Goal: Information Seeking & Learning: Learn about a topic

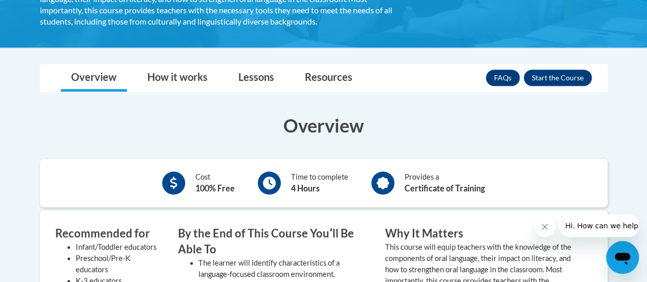
scroll to position [258, 0]
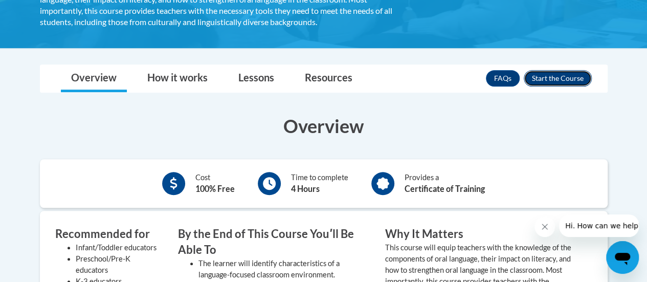
click at [563, 79] on button "Enroll" at bounding box center [557, 78] width 68 height 16
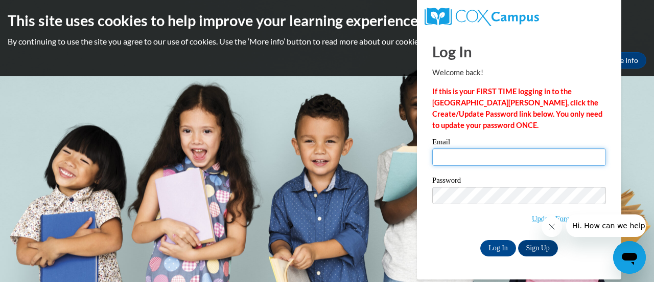
click at [472, 156] on input "Email" at bounding box center [519, 156] width 174 height 17
type input "[EMAIL_ADDRESS][DOMAIN_NAME]"
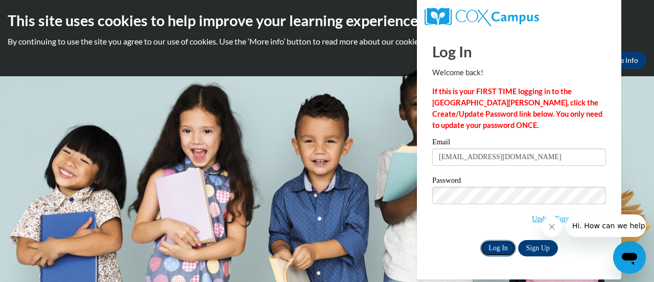
click at [492, 251] on input "Log In" at bounding box center [498, 248] width 36 height 16
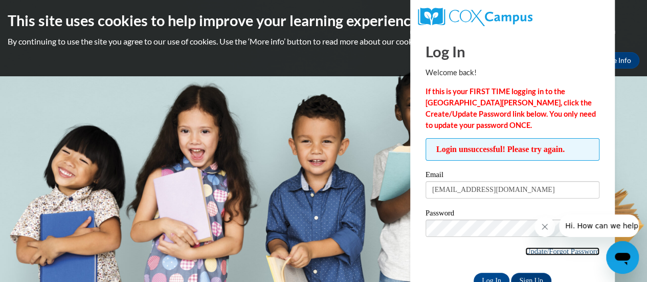
click at [526, 250] on link "Update/Forgot Password" at bounding box center [562, 251] width 74 height 8
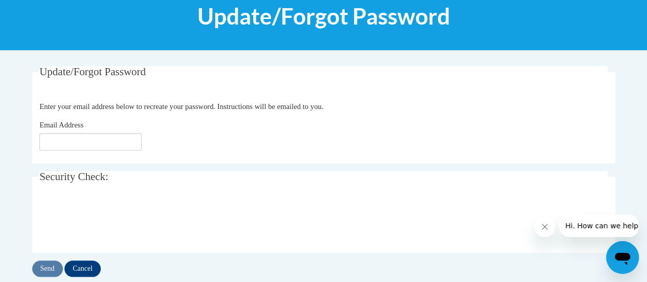
scroll to position [165, 0]
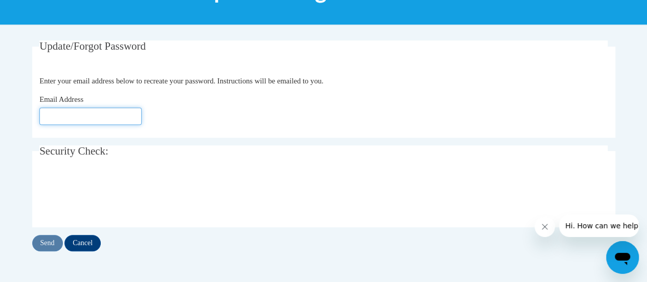
click at [58, 116] on input "Email Address" at bounding box center [90, 115] width 102 height 17
type input "[EMAIL_ADDRESS][DOMAIN_NAME]"
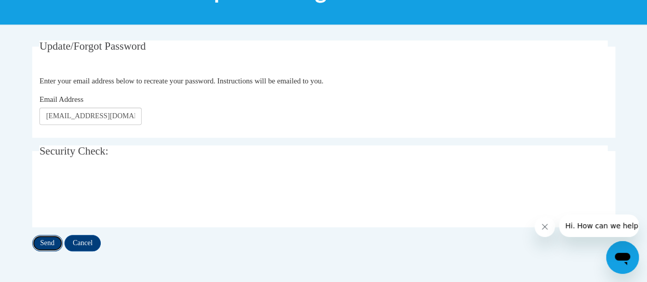
click at [48, 240] on input "Send" at bounding box center [47, 243] width 31 height 16
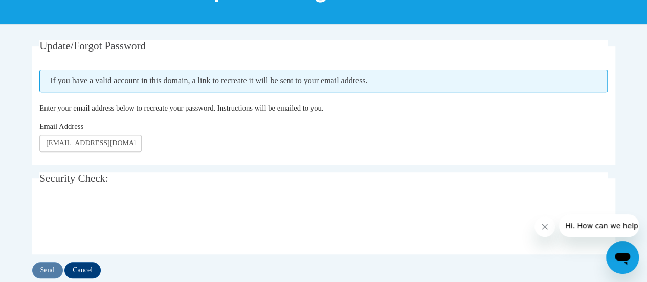
scroll to position [166, 0]
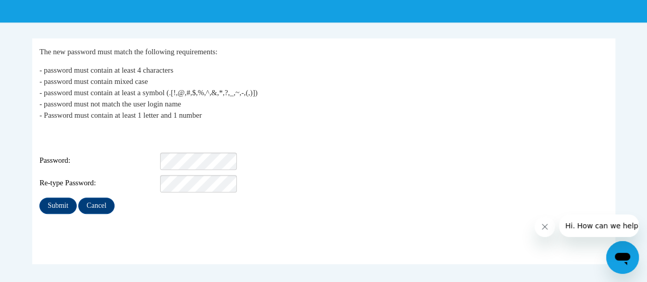
scroll to position [167, 0]
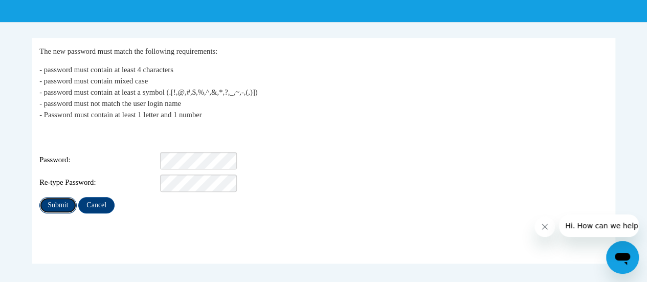
click at [50, 199] on input "Submit" at bounding box center [57, 205] width 37 height 16
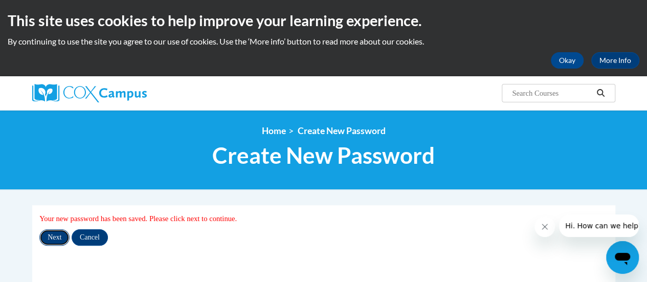
click at [52, 240] on input "Next" at bounding box center [54, 237] width 30 height 16
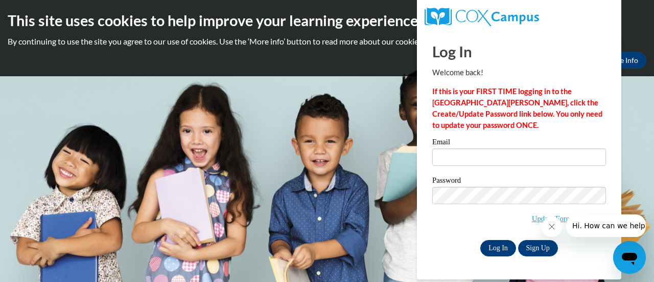
type input "[EMAIL_ADDRESS][DOMAIN_NAME]"
click at [498, 248] on input "Log In" at bounding box center [498, 248] width 36 height 16
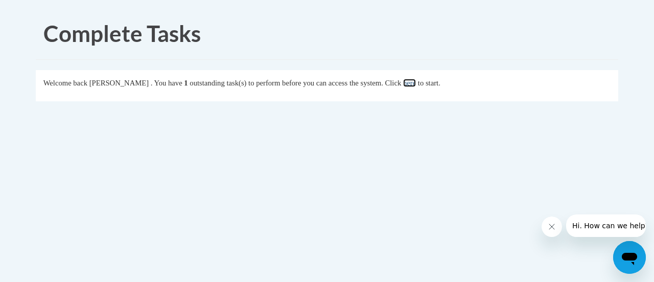
click at [416, 83] on link "here" at bounding box center [409, 83] width 13 height 8
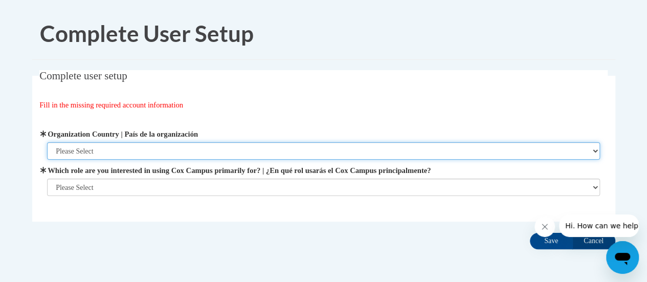
click at [311, 152] on select "Please Select [GEOGRAPHIC_DATA] | [GEOGRAPHIC_DATA] Outside of [GEOGRAPHIC_DATA…" at bounding box center [323, 150] width 553 height 17
select select "ad49bcad-a171-4b2e-b99c-48b446064914"
click at [47, 142] on select "Please Select [GEOGRAPHIC_DATA] | [GEOGRAPHIC_DATA] Outside of [GEOGRAPHIC_DATA…" at bounding box center [323, 150] width 553 height 17
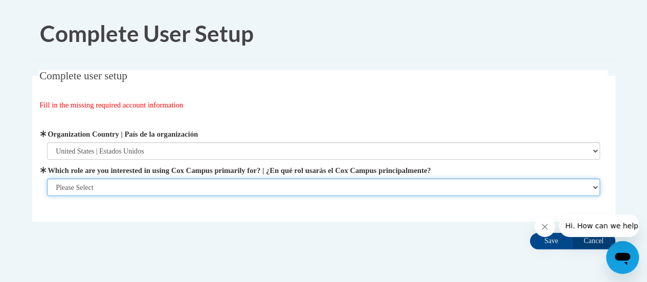
click at [144, 183] on select "Please Select College/University | Colegio/Universidad Community/Nonprofit Part…" at bounding box center [323, 186] width 553 height 17
select select "fbf2d438-af2f-41f8-98f1-81c410e29de3"
click at [47, 196] on select "Please Select College/University | Colegio/Universidad Community/Nonprofit Part…" at bounding box center [323, 186] width 553 height 17
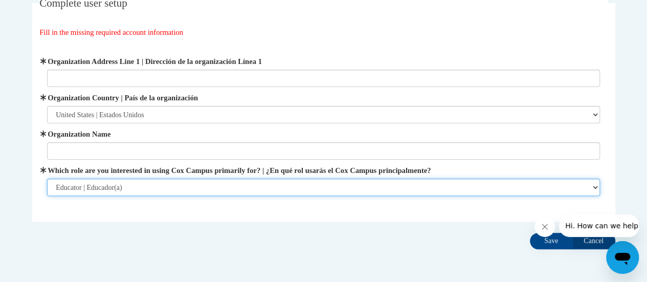
scroll to position [80, 0]
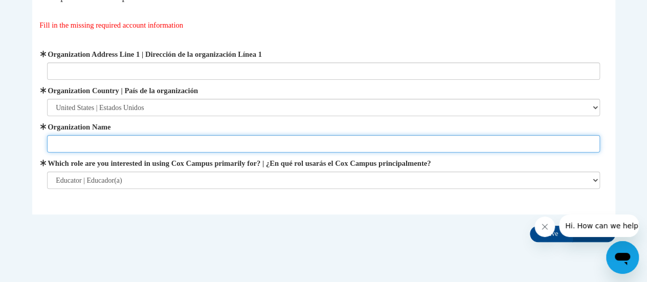
click at [233, 146] on input "Organization Name" at bounding box center [323, 143] width 553 height 17
type input "[GEOGRAPHIC_DATA]"
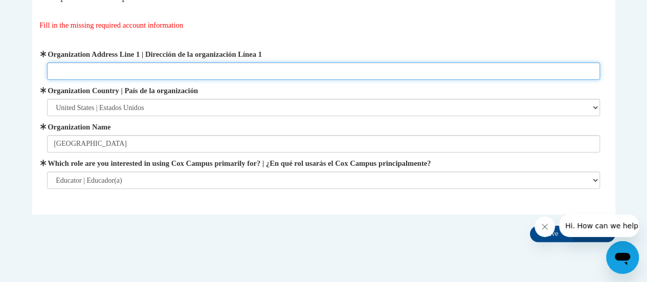
click at [224, 70] on input "Organization Address Line 1 | Dirección de la organización Línea 1" at bounding box center [323, 70] width 553 height 17
type input "[STREET_ADDRESS][PERSON_NAME]"
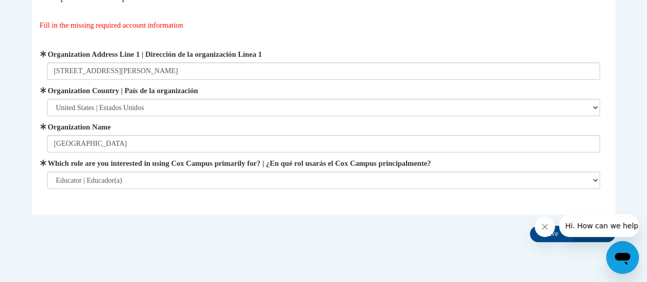
click at [556, 237] on div at bounding box center [586, 225] width 104 height 22
click at [541, 231] on button "Close message from company" at bounding box center [544, 226] width 20 height 20
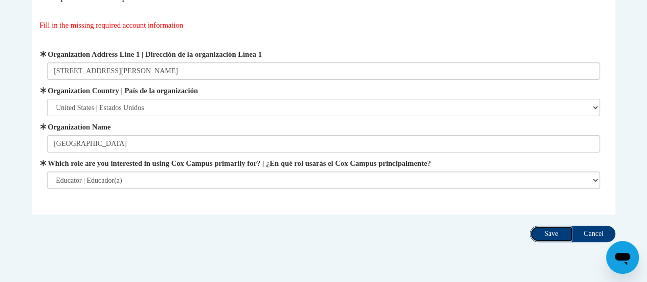
click at [541, 231] on input "Save" at bounding box center [551, 233] width 43 height 16
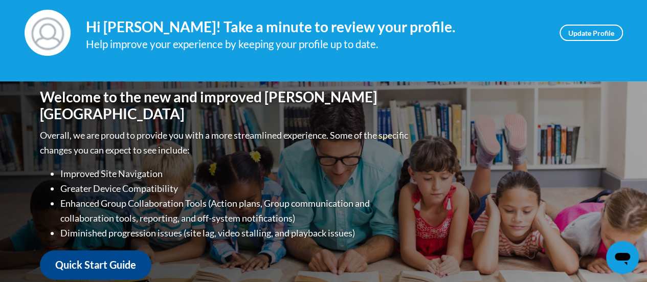
scroll to position [150, 0]
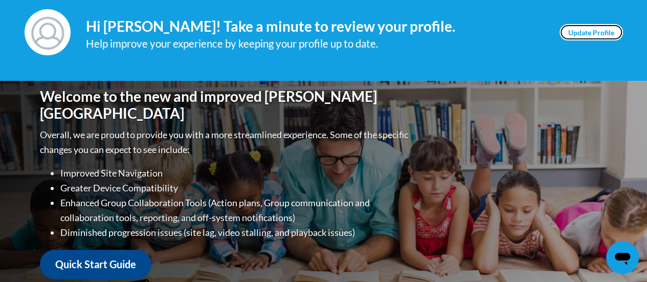
click at [588, 30] on link "Update Profile" at bounding box center [590, 32] width 63 height 16
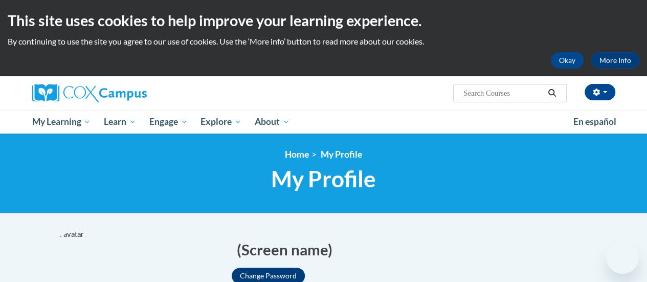
select select "MM/dd/yyyy"
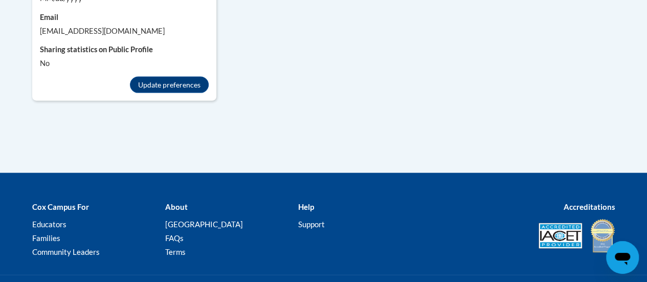
scroll to position [1115, 0]
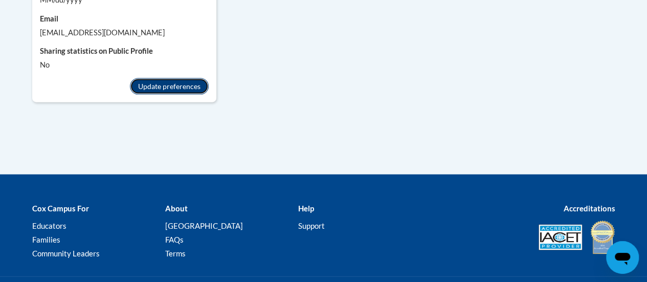
click at [196, 81] on button "Update preferences" at bounding box center [169, 86] width 79 height 16
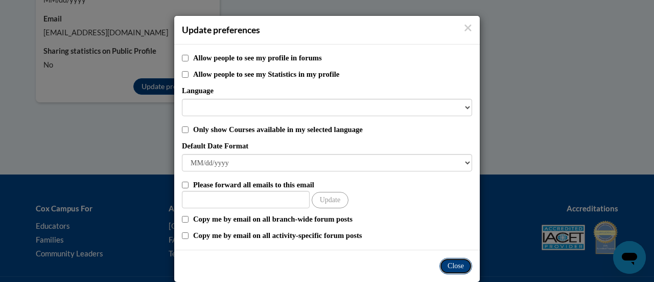
click at [451, 262] on button "Close" at bounding box center [456, 266] width 33 height 16
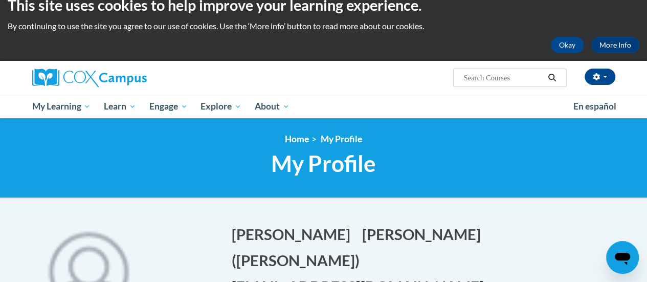
scroll to position [0, 0]
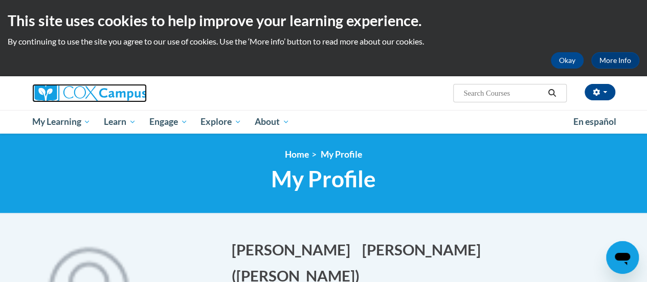
click at [90, 89] on img at bounding box center [89, 93] width 114 height 18
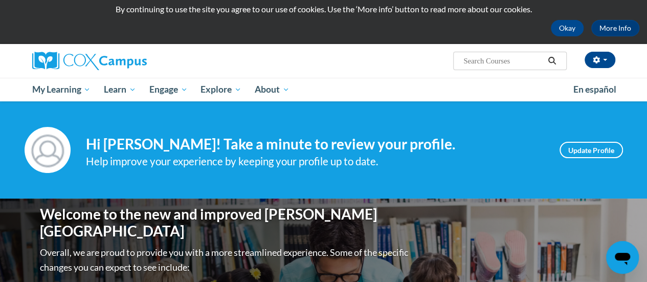
scroll to position [30, 0]
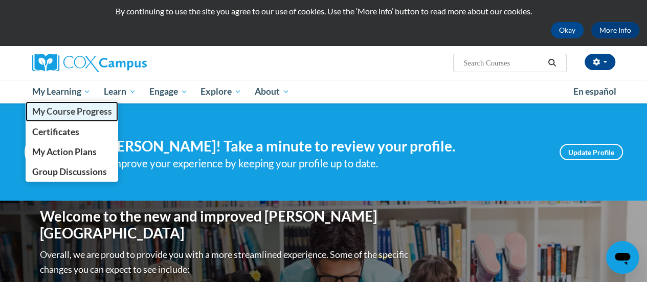
click at [67, 112] on span "My Course Progress" at bounding box center [72, 111] width 80 height 11
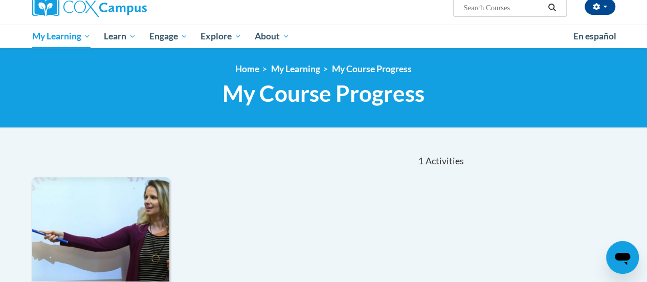
scroll to position [77, 0]
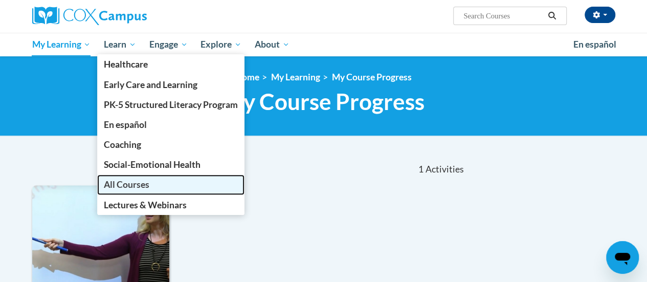
click at [144, 179] on span "All Courses" at bounding box center [126, 184] width 45 height 11
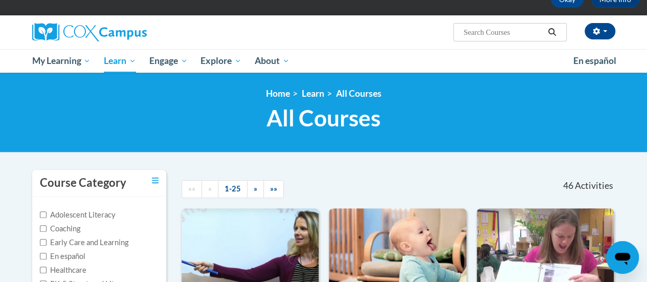
scroll to position [60, 0]
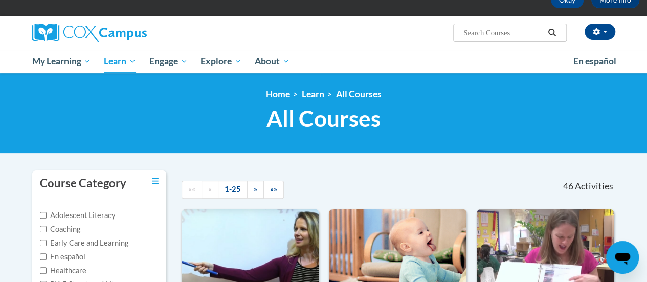
click at [493, 34] on input "Search..." at bounding box center [503, 33] width 82 height 12
type input "oral language"
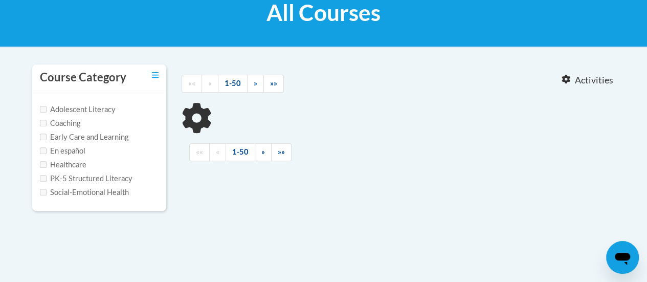
scroll to position [176, 0]
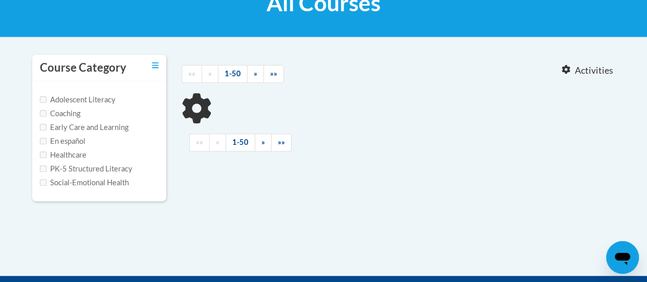
type input "oral language"
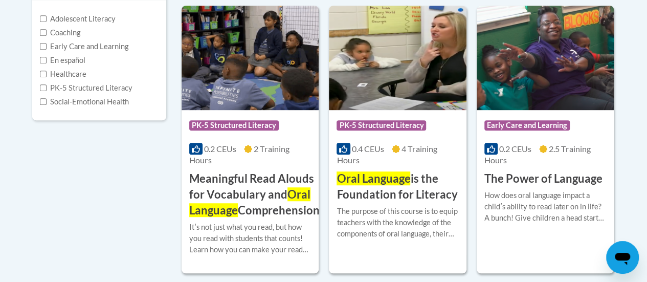
scroll to position [256, 0]
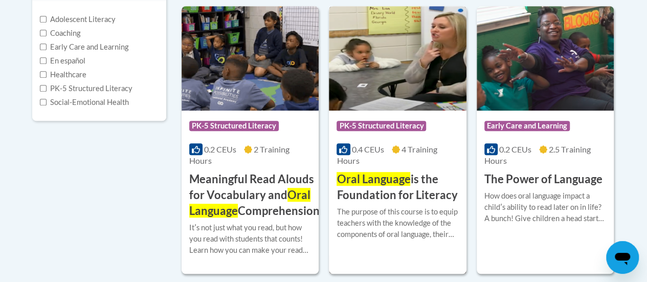
click at [384, 68] on img at bounding box center [397, 58] width 137 height 104
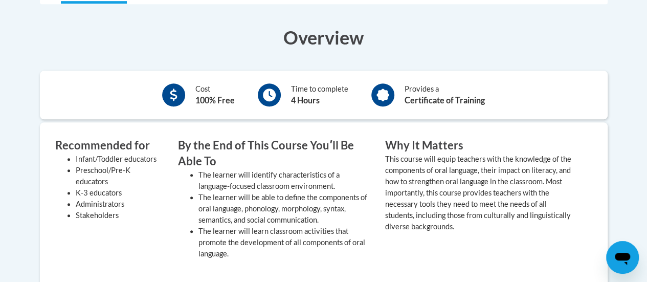
scroll to position [245, 0]
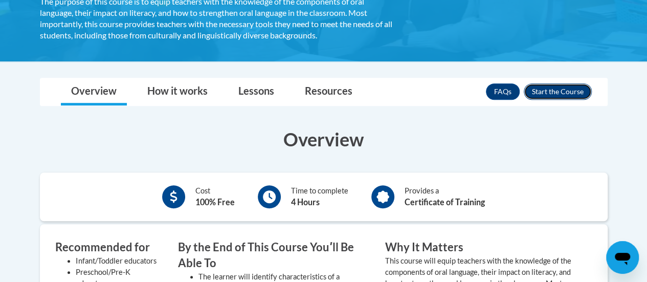
click at [557, 84] on button "Enroll" at bounding box center [557, 91] width 68 height 16
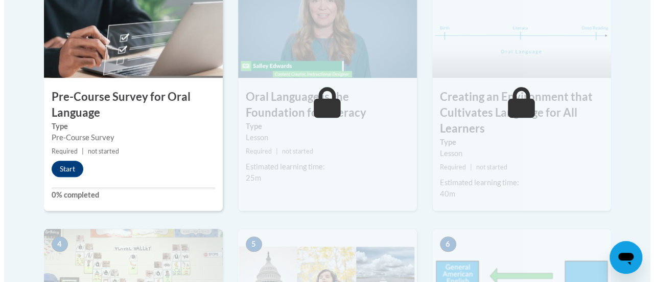
scroll to position [392, 0]
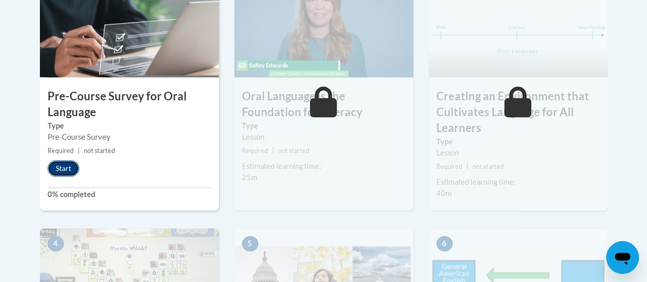
click at [61, 163] on button "Start" at bounding box center [64, 168] width 32 height 16
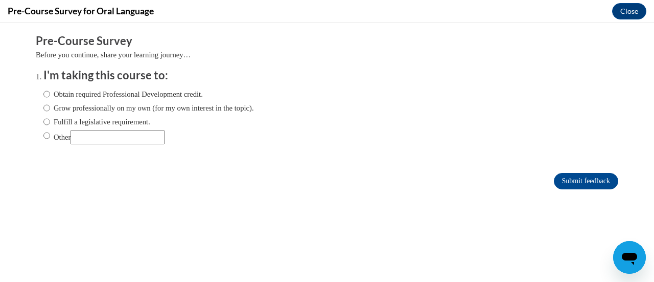
scroll to position [0, 0]
click at [43, 123] on input "Fulfill a legislative requirement." at bounding box center [46, 121] width 7 height 11
radio input "true"
click at [554, 175] on input "Submit feedback" at bounding box center [586, 181] width 64 height 16
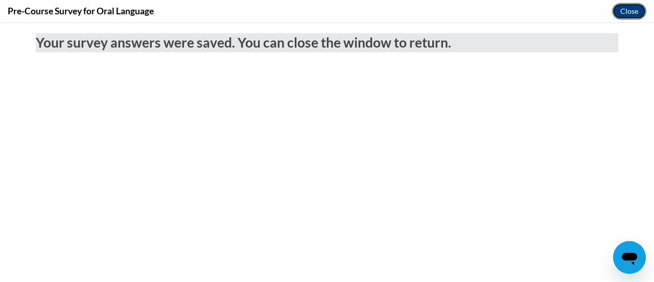
click at [619, 12] on button "Close" at bounding box center [629, 11] width 34 height 16
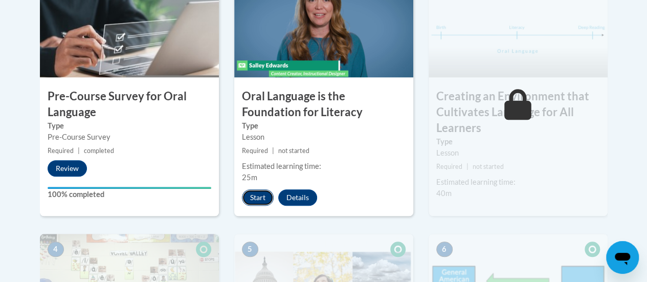
click at [254, 198] on button "Start" at bounding box center [258, 197] width 32 height 16
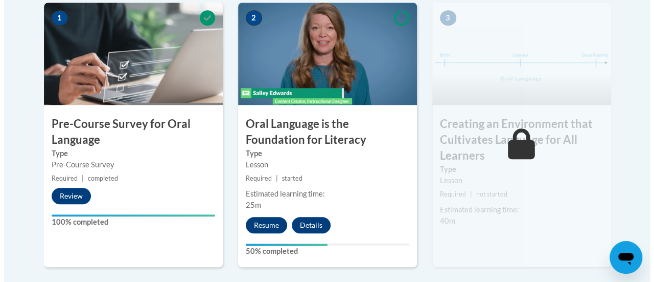
scroll to position [372, 0]
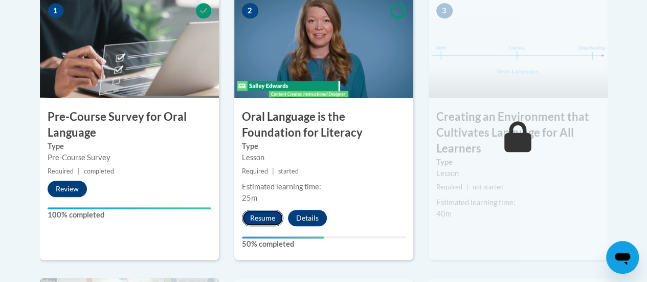
click at [261, 215] on button "Resume" at bounding box center [262, 218] width 41 height 16
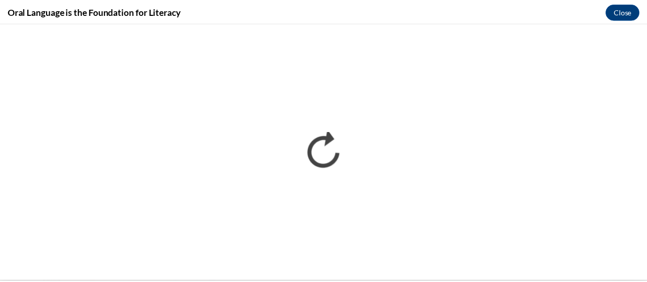
scroll to position [0, 0]
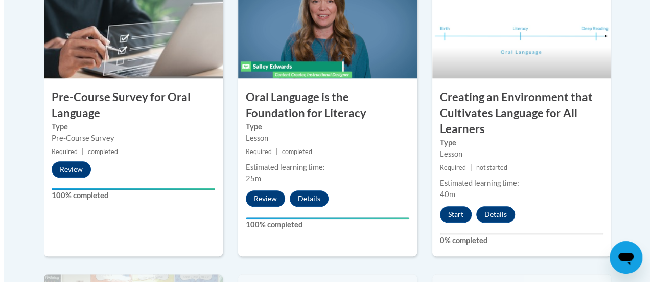
scroll to position [400, 0]
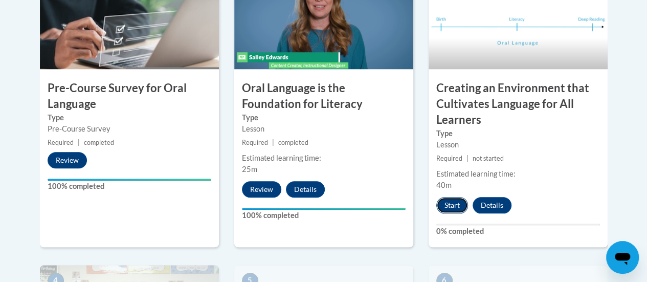
click at [450, 205] on button "Start" at bounding box center [452, 205] width 32 height 16
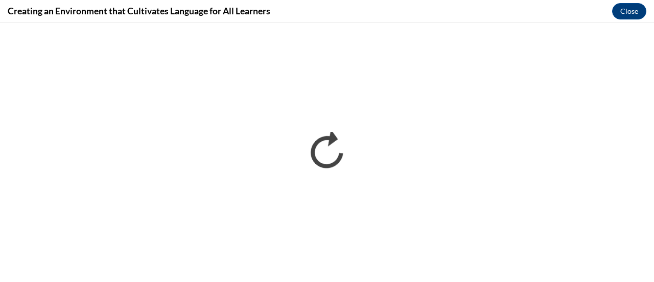
scroll to position [0, 0]
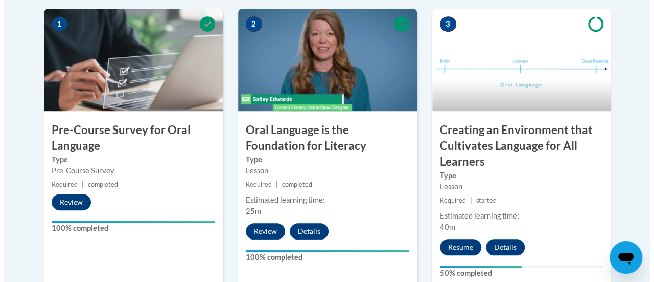
scroll to position [359, 0]
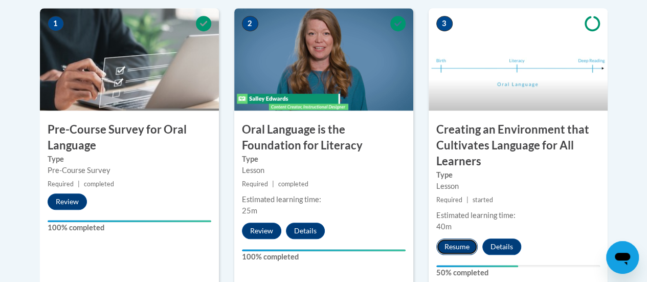
click at [456, 247] on button "Resume" at bounding box center [456, 246] width 41 height 16
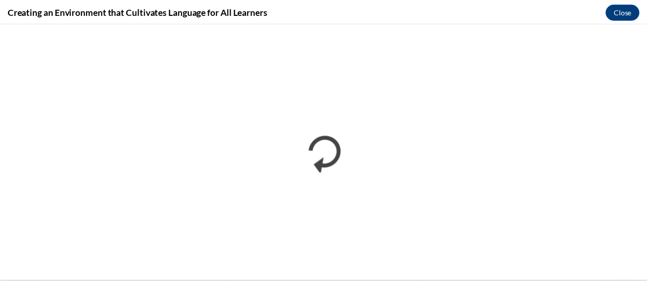
scroll to position [0, 0]
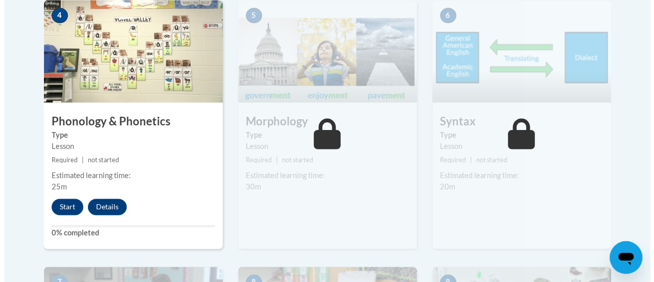
scroll to position [665, 0]
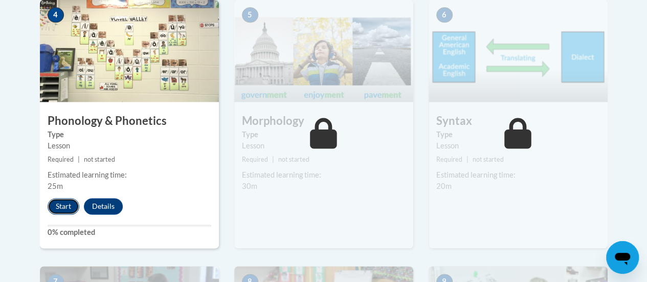
click at [54, 205] on button "Start" at bounding box center [64, 206] width 32 height 16
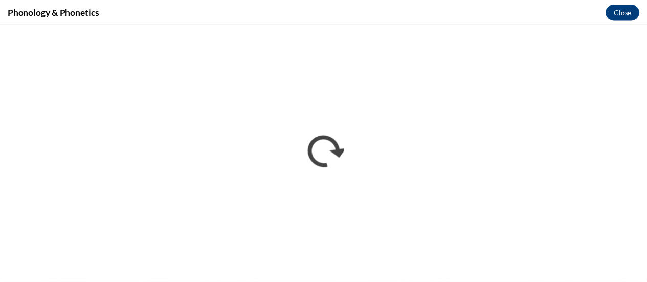
scroll to position [0, 0]
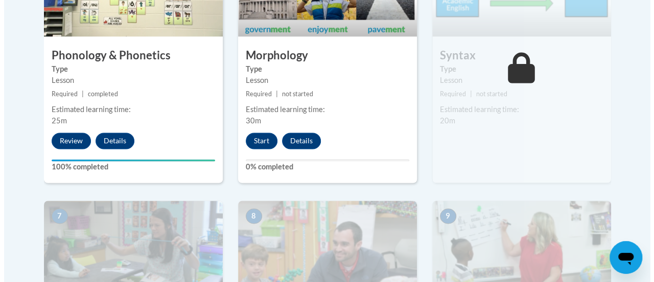
scroll to position [738, 0]
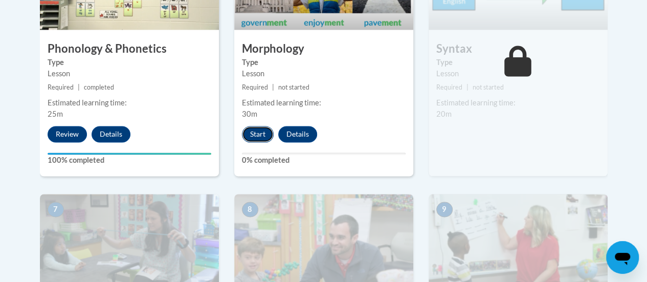
click at [256, 131] on button "Start" at bounding box center [258, 134] width 32 height 16
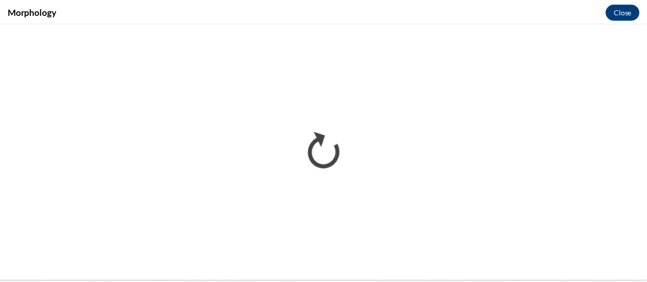
scroll to position [0, 0]
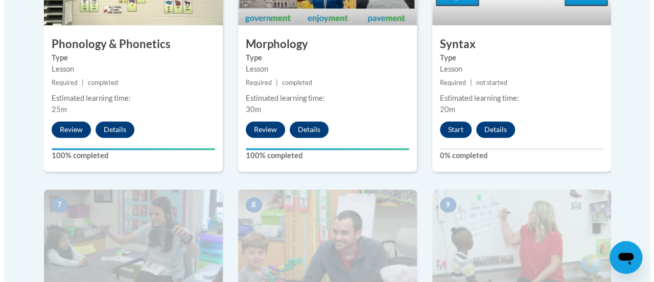
scroll to position [740, 0]
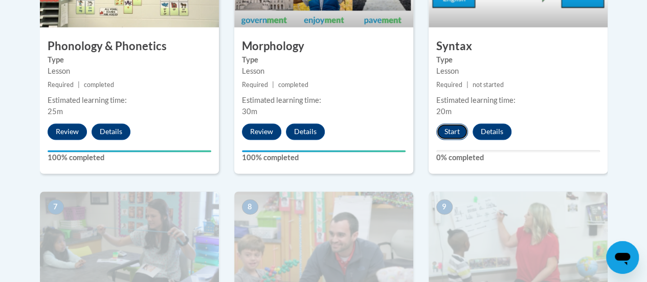
click at [446, 128] on button "Start" at bounding box center [452, 131] width 32 height 16
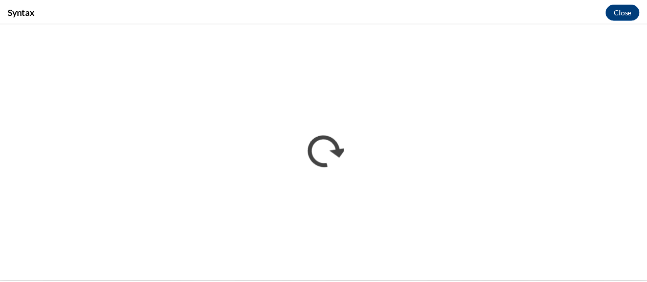
scroll to position [0, 0]
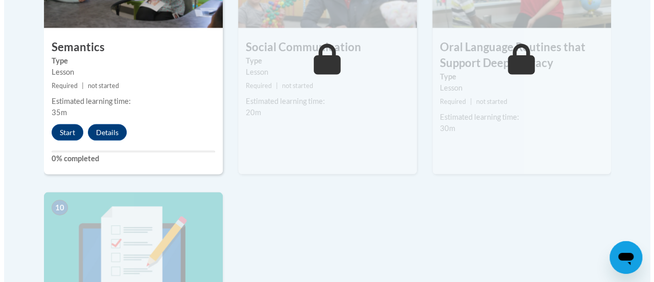
scroll to position [1003, 0]
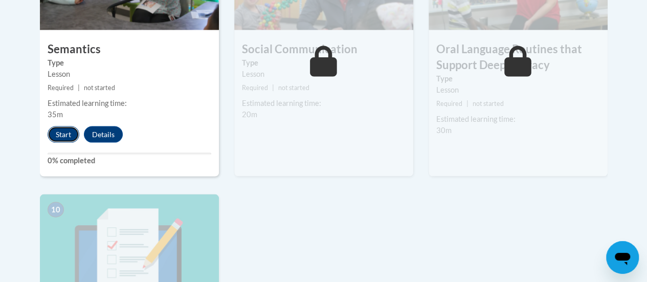
click at [58, 134] on button "Start" at bounding box center [64, 134] width 32 height 16
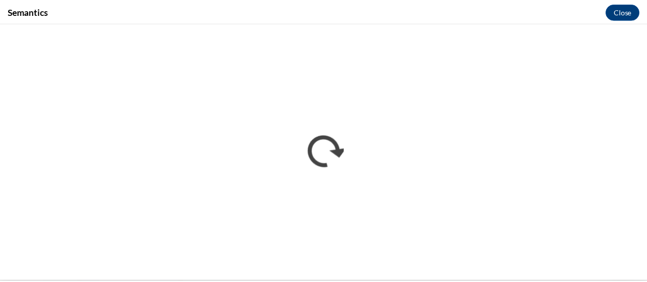
scroll to position [0, 0]
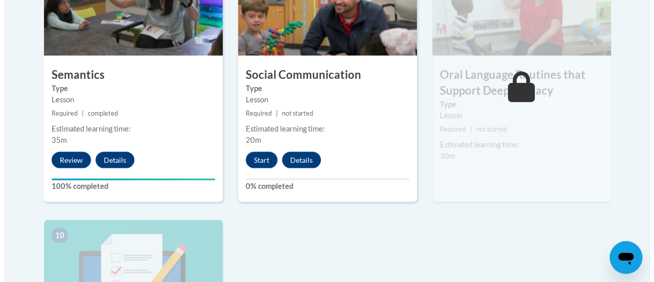
scroll to position [954, 0]
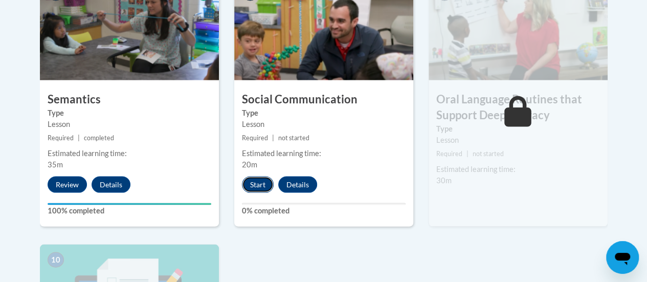
click at [250, 186] on button "Start" at bounding box center [258, 184] width 32 height 16
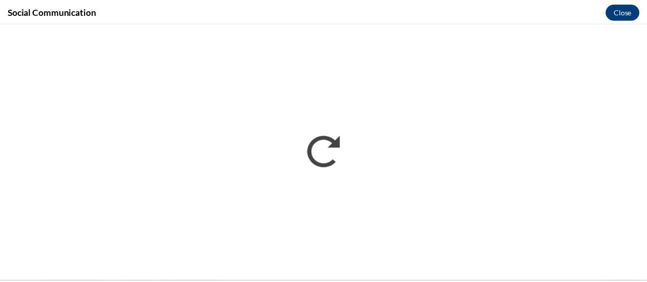
scroll to position [0, 0]
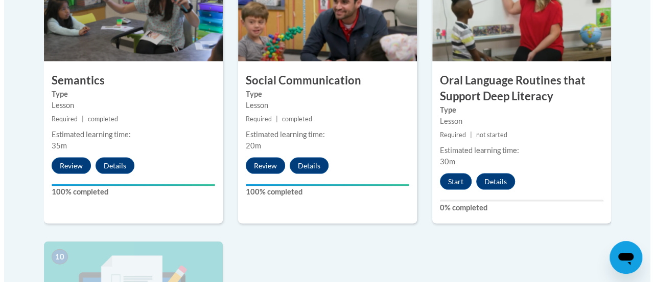
scroll to position [972, 0]
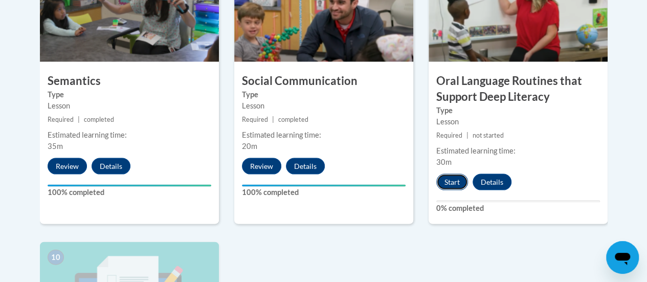
click at [447, 182] on button "Start" at bounding box center [452, 182] width 32 height 16
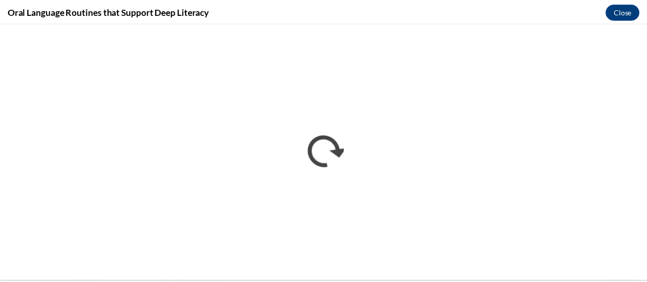
scroll to position [0, 0]
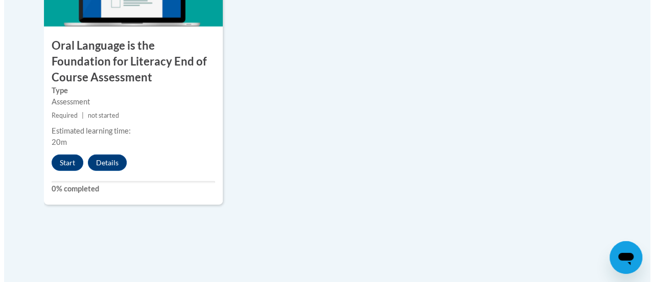
scroll to position [1291, 0]
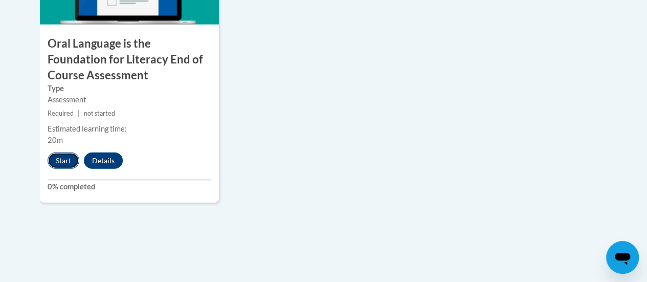
click at [63, 155] on button "Start" at bounding box center [64, 160] width 32 height 16
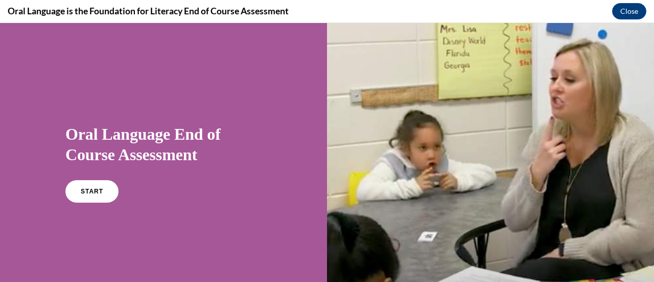
scroll to position [47, 0]
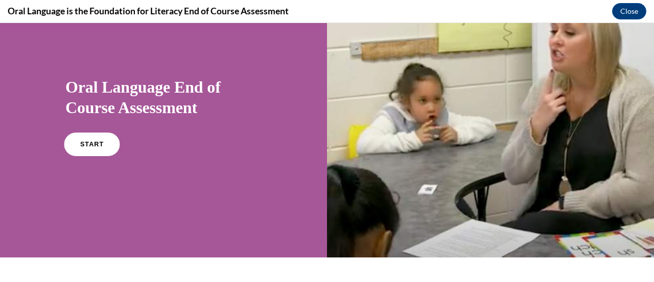
click at [85, 135] on link "START" at bounding box center [92, 144] width 56 height 24
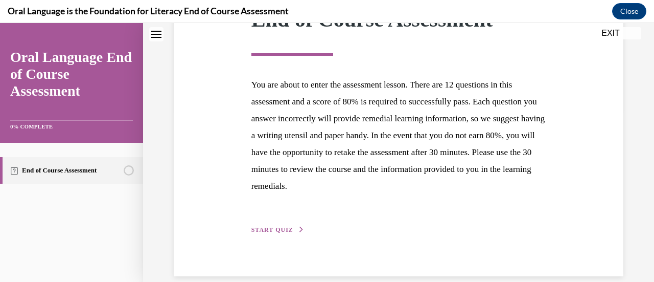
scroll to position [187, 0]
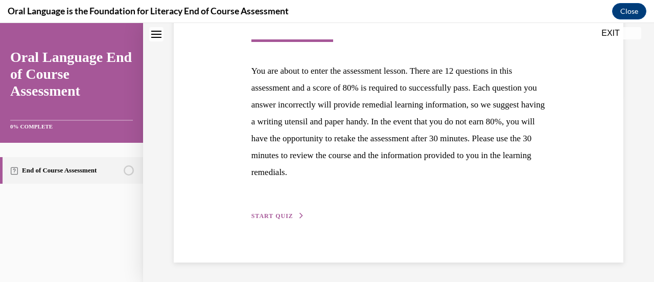
click at [261, 214] on span "START QUIZ" at bounding box center [272, 215] width 42 height 7
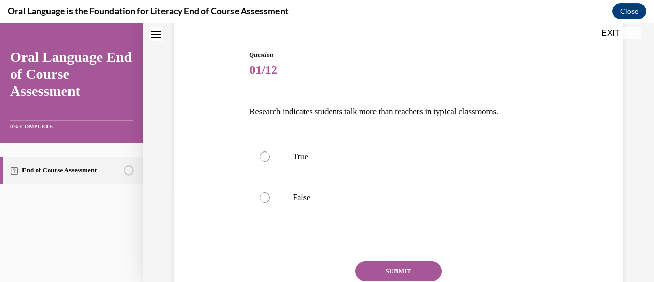
scroll to position [94, 0]
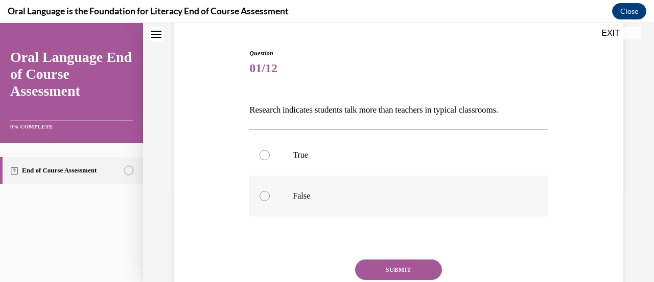
click at [265, 194] on div at bounding box center [265, 196] width 10 height 10
click at [265, 194] on input "False" at bounding box center [265, 196] width 10 height 10
radio input "true"
click at [399, 270] on button "SUBMIT" at bounding box center [398, 269] width 87 height 20
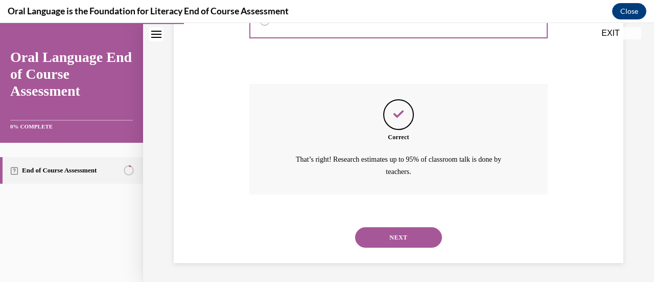
scroll to position [269, 0]
click at [390, 232] on button "NEXT" at bounding box center [398, 236] width 87 height 20
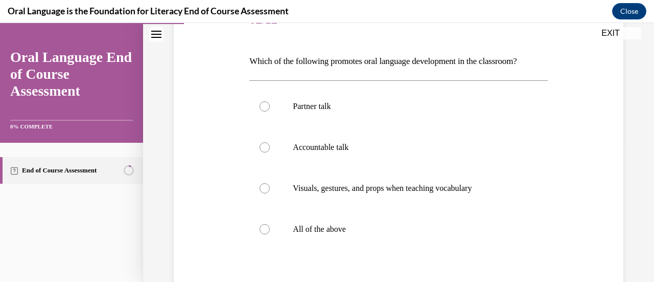
scroll to position [143, 0]
click at [263, 229] on div at bounding box center [265, 228] width 10 height 10
click at [263, 229] on input "All of the above" at bounding box center [265, 228] width 10 height 10
radio input "true"
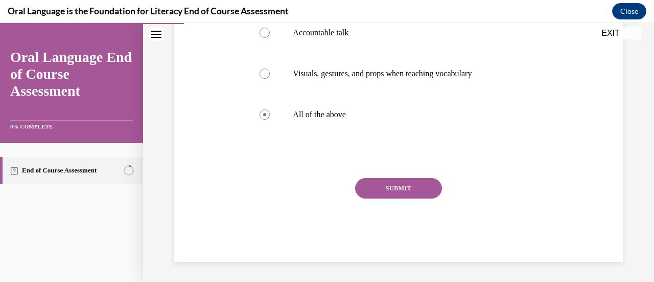
click at [406, 188] on button "SUBMIT" at bounding box center [398, 188] width 87 height 20
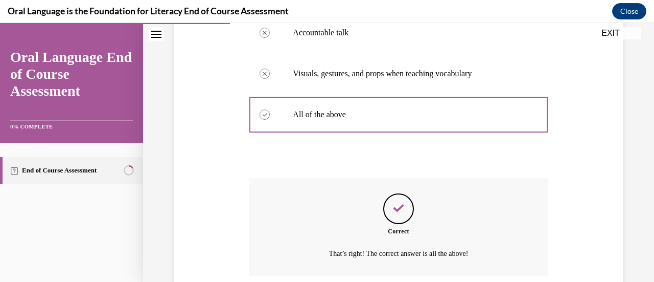
scroll to position [339, 0]
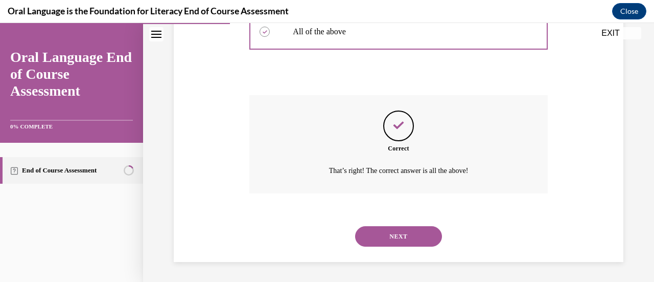
click at [396, 240] on button "NEXT" at bounding box center [398, 236] width 87 height 20
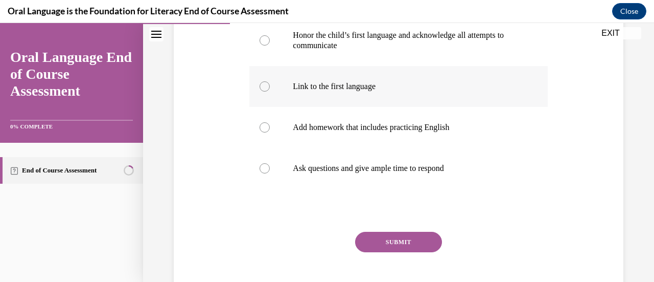
scroll to position [231, 0]
click at [265, 127] on div at bounding box center [265, 127] width 10 height 10
click at [265, 127] on input "Add homework that includes practicing English" at bounding box center [265, 127] width 10 height 10
radio input "true"
click at [410, 236] on button "SUBMIT" at bounding box center [398, 241] width 87 height 20
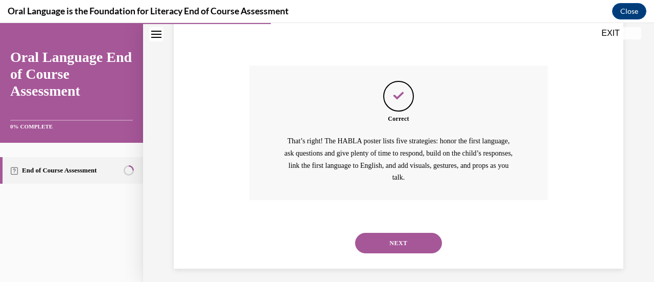
scroll to position [403, 0]
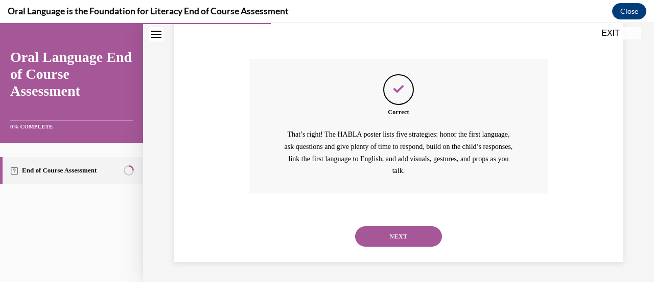
click at [410, 236] on button "NEXT" at bounding box center [398, 236] width 87 height 20
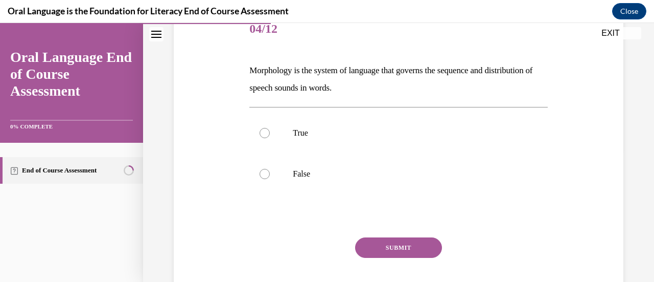
scroll to position [134, 0]
click at [261, 172] on div at bounding box center [265, 173] width 10 height 10
click at [261, 172] on input "False" at bounding box center [265, 173] width 10 height 10
radio input "true"
click at [393, 241] on button "SUBMIT" at bounding box center [398, 246] width 87 height 20
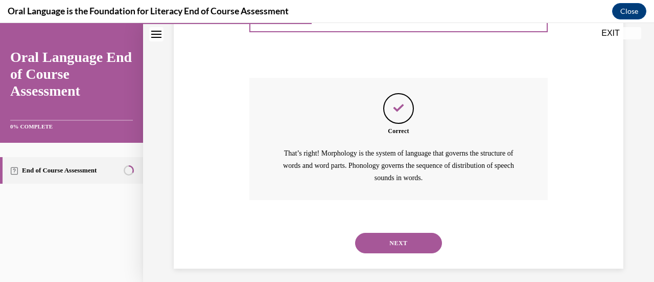
scroll to position [299, 0]
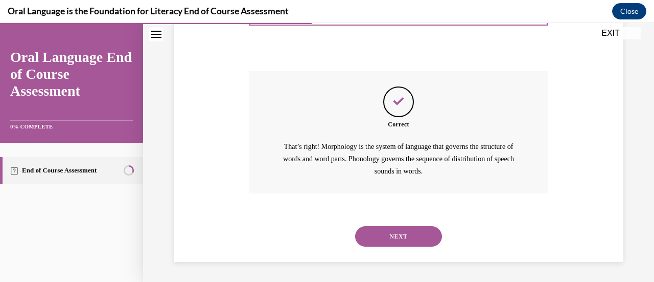
click at [393, 241] on button "NEXT" at bounding box center [398, 236] width 87 height 20
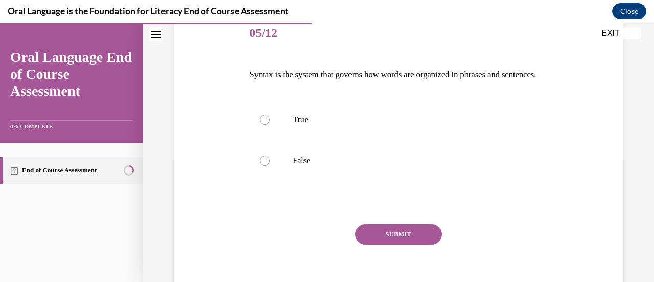
scroll to position [129, 0]
click at [265, 124] on div at bounding box center [265, 119] width 10 height 10
click at [265, 124] on input "True" at bounding box center [265, 119] width 10 height 10
radio input "true"
click at [402, 244] on button "SUBMIT" at bounding box center [398, 233] width 87 height 20
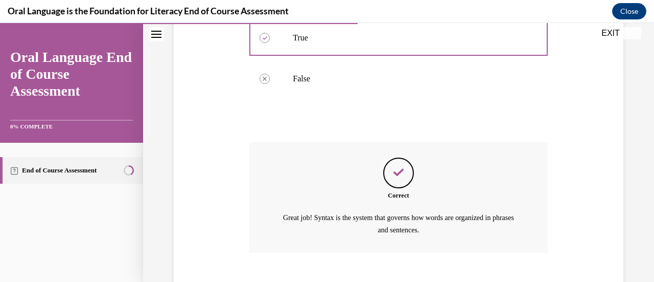
scroll to position [287, 0]
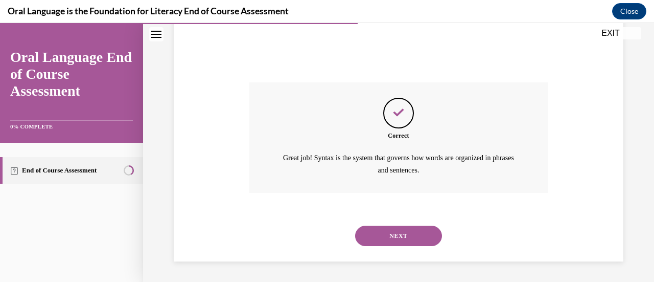
click at [401, 242] on button "NEXT" at bounding box center [398, 235] width 87 height 20
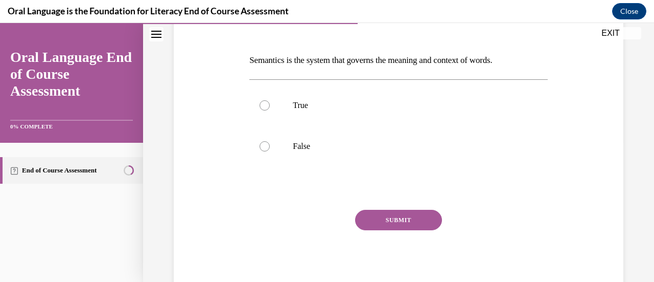
scroll to position [144, 0]
click at [262, 103] on div at bounding box center [265, 105] width 10 height 10
click at [262, 103] on input "True" at bounding box center [265, 105] width 10 height 10
radio input "true"
click at [383, 218] on button "SUBMIT" at bounding box center [398, 219] width 87 height 20
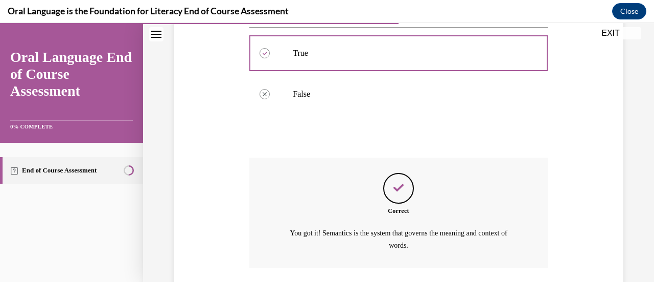
scroll to position [269, 0]
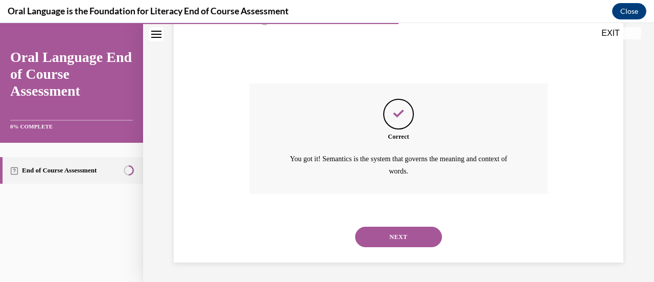
click at [384, 233] on button "NEXT" at bounding box center [398, 236] width 87 height 20
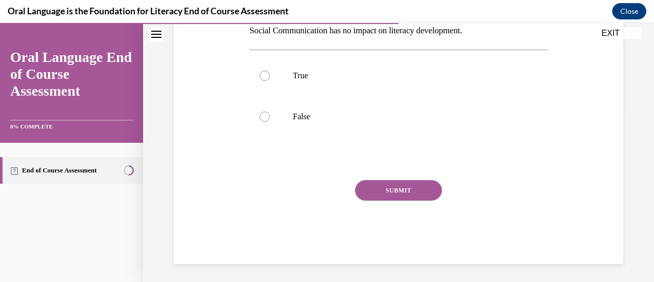
scroll to position [174, 0]
click at [266, 109] on label "False" at bounding box center [398, 115] width 298 height 41
click at [266, 110] on input "False" at bounding box center [265, 115] width 10 height 10
radio input "true"
click at [383, 179] on button "SUBMIT" at bounding box center [398, 189] width 87 height 20
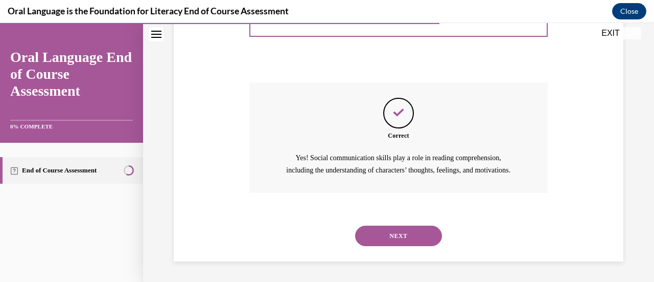
scroll to position [282, 0]
click at [390, 240] on button "NEXT" at bounding box center [398, 235] width 87 height 20
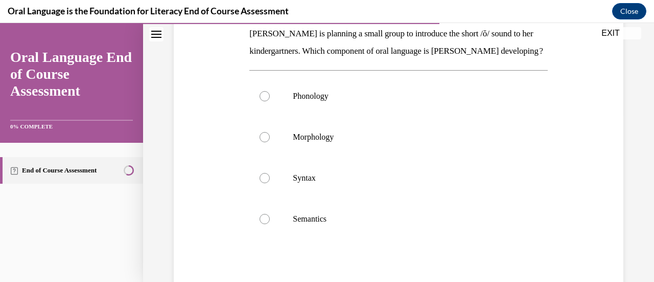
scroll to position [169, 0]
click at [264, 102] on div at bounding box center [265, 97] width 10 height 10
click at [264, 102] on input "Phonology" at bounding box center [265, 97] width 10 height 10
radio input "true"
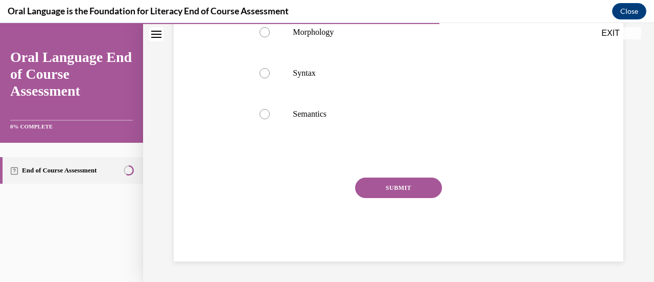
click at [405, 191] on button "SUBMIT" at bounding box center [398, 187] width 87 height 20
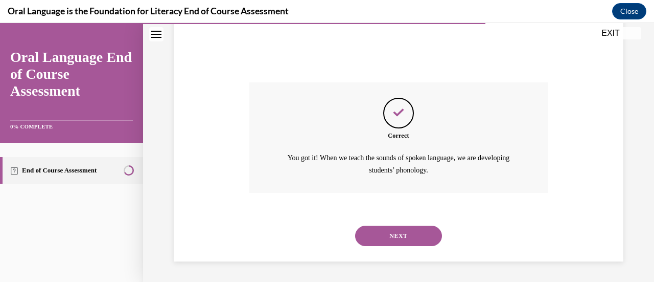
scroll to position [386, 0]
click at [401, 238] on button "NEXT" at bounding box center [398, 235] width 87 height 20
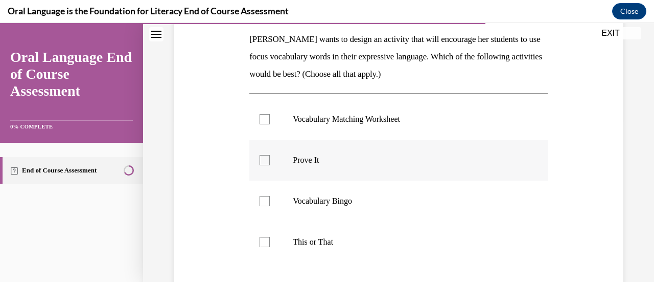
scroll to position [164, 0]
click at [261, 159] on div at bounding box center [265, 160] width 10 height 10
click at [261, 159] on input "Prove It" at bounding box center [265, 160] width 10 height 10
checkbox input "true"
click at [264, 241] on div at bounding box center [265, 242] width 10 height 10
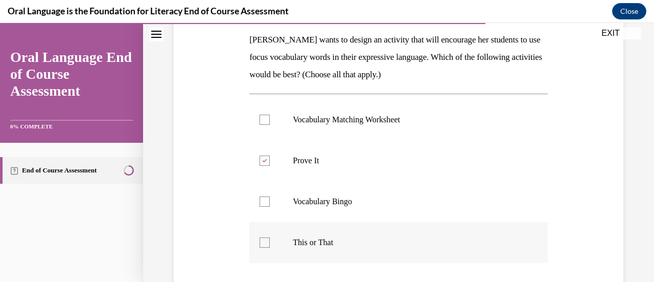
click at [264, 241] on input "This or That" at bounding box center [265, 242] width 10 height 10
checkbox input "true"
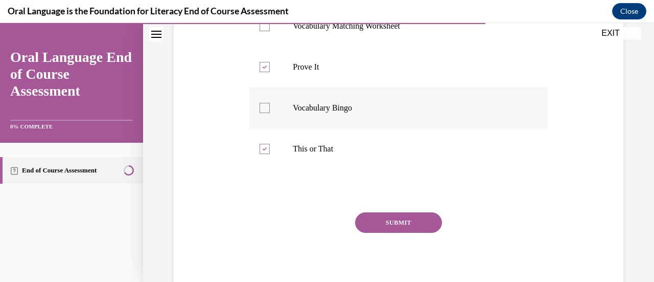
scroll to position [261, 0]
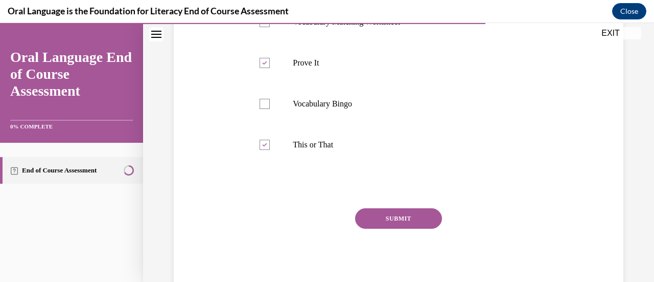
click at [405, 221] on button "SUBMIT" at bounding box center [398, 218] width 87 height 20
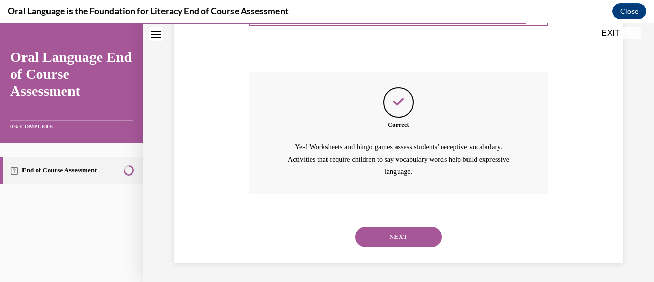
scroll to position [398, 0]
click at [395, 227] on button "NEXT" at bounding box center [398, 236] width 87 height 20
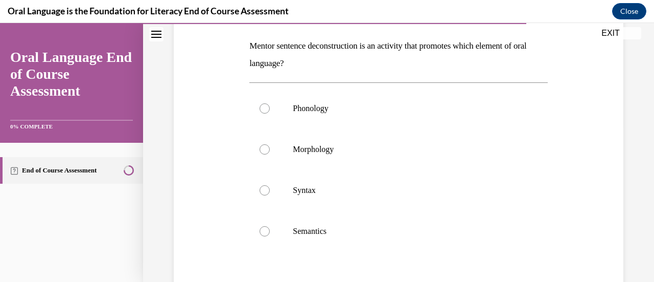
scroll to position [159, 0]
click at [264, 190] on div at bounding box center [265, 188] width 10 height 10
click at [264, 190] on input "Syntax" at bounding box center [265, 188] width 10 height 10
radio input "true"
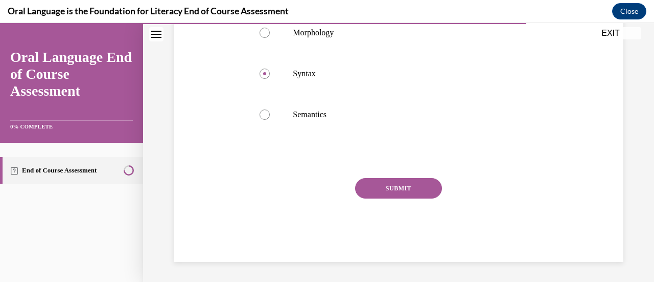
click at [418, 181] on button "SUBMIT" at bounding box center [398, 188] width 87 height 20
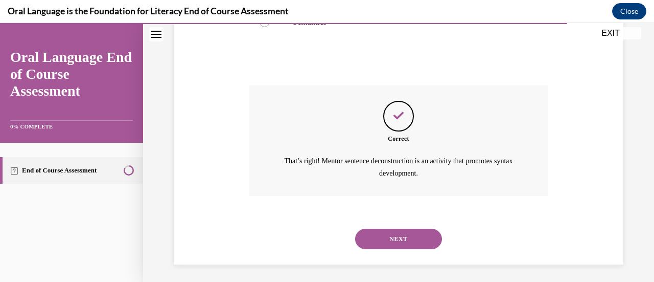
scroll to position [369, 0]
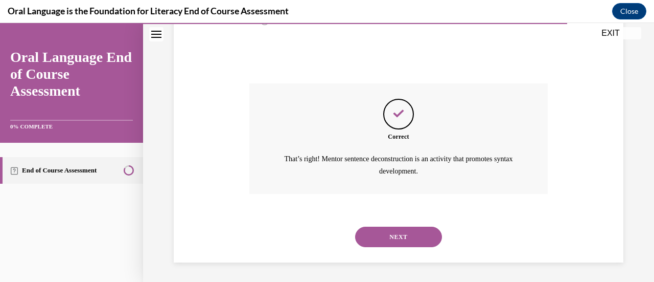
click at [391, 234] on button "NEXT" at bounding box center [398, 236] width 87 height 20
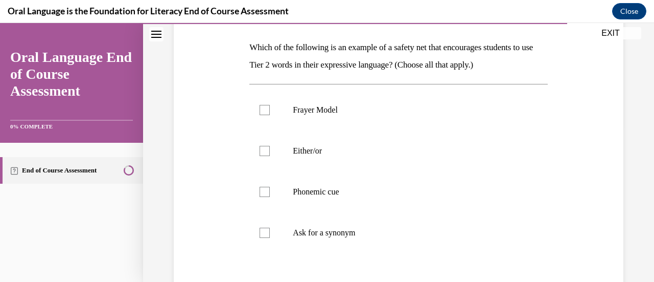
scroll to position [168, 0]
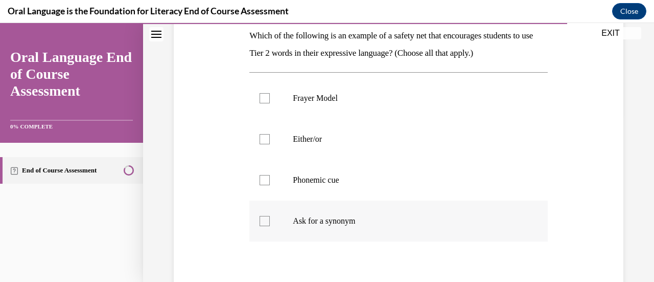
click at [256, 222] on label "Ask for a synonym" at bounding box center [398, 220] width 298 height 41
click at [260, 222] on input "Ask for a synonym" at bounding box center [265, 221] width 10 height 10
checkbox input "true"
click at [260, 174] on label "Phonemic cue" at bounding box center [398, 179] width 298 height 41
click at [260, 175] on input "Phonemic cue" at bounding box center [265, 180] width 10 height 10
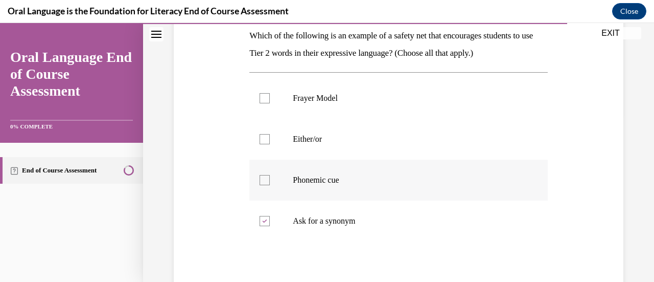
checkbox input "true"
click at [262, 144] on label "Either/or" at bounding box center [398, 139] width 298 height 41
click at [262, 144] on input "Either/or" at bounding box center [265, 139] width 10 height 10
checkbox input "true"
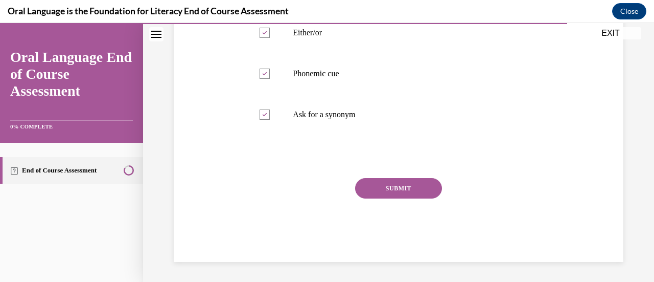
click at [409, 181] on button "SUBMIT" at bounding box center [398, 188] width 87 height 20
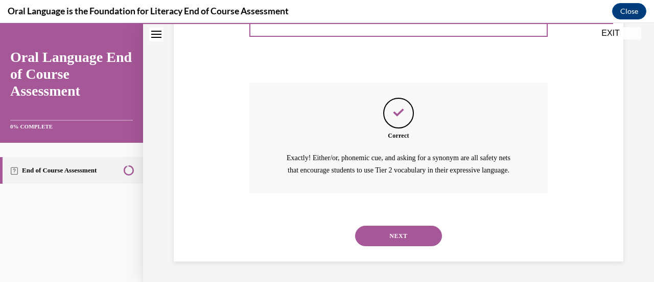
scroll to position [381, 0]
click at [396, 235] on button "NEXT" at bounding box center [398, 235] width 87 height 20
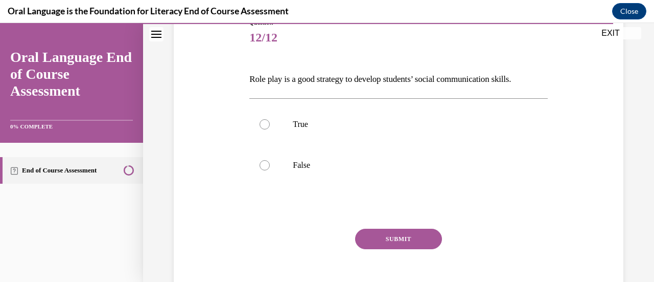
scroll to position [126, 0]
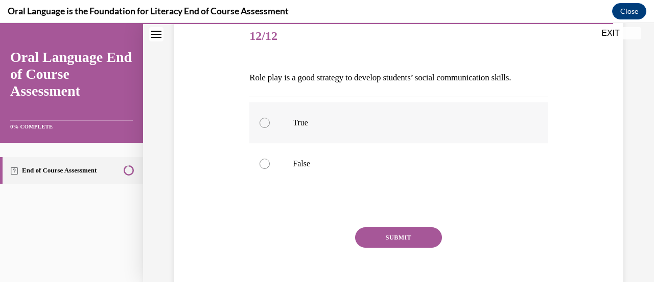
click at [263, 124] on div at bounding box center [265, 123] width 10 height 10
click at [263, 124] on input "True" at bounding box center [265, 123] width 10 height 10
radio input "true"
click at [379, 232] on button "SUBMIT" at bounding box center [398, 237] width 87 height 20
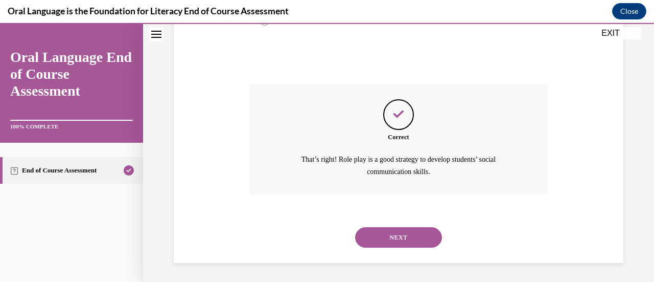
scroll to position [269, 0]
click at [379, 232] on button "NEXT" at bounding box center [398, 236] width 87 height 20
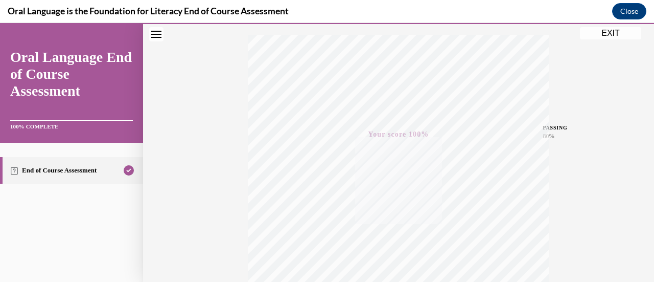
scroll to position [164, 0]
click at [618, 33] on button "EXIT" at bounding box center [610, 33] width 61 height 12
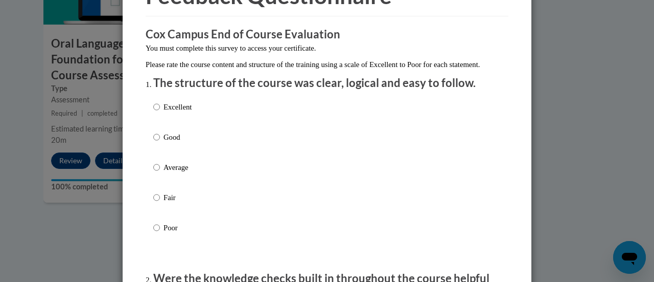
scroll to position [85, 0]
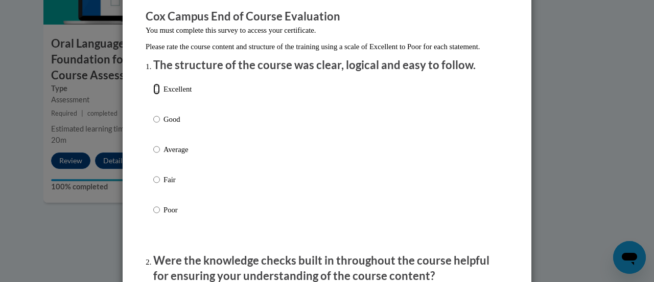
click at [154, 95] on input "Excellent" at bounding box center [156, 88] width 7 height 11
radio input "true"
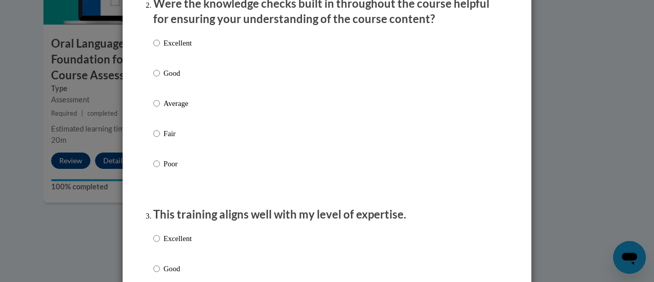
scroll to position [347, 0]
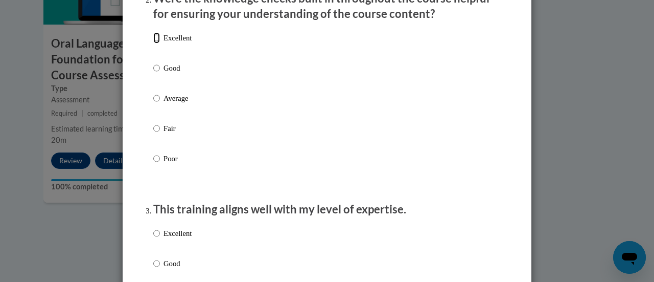
click at [154, 43] on input "Excellent" at bounding box center [156, 37] width 7 height 11
radio input "true"
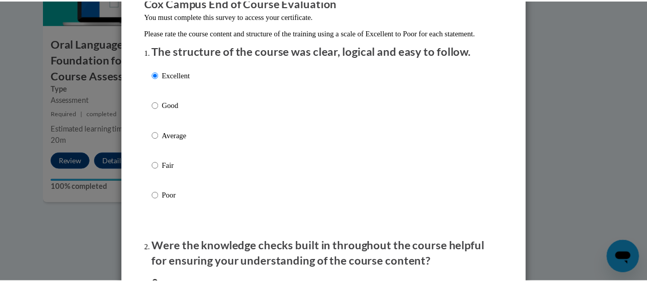
scroll to position [0, 0]
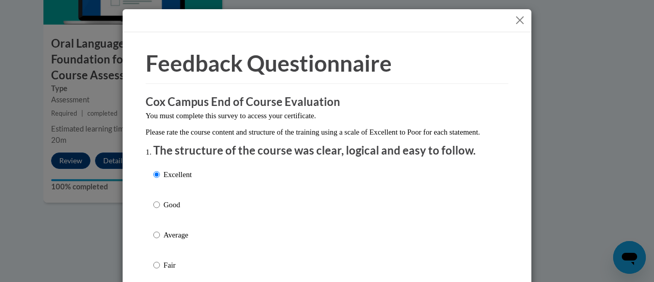
click at [515, 21] on button "Close" at bounding box center [520, 20] width 13 height 13
